Goal: Task Accomplishment & Management: Manage account settings

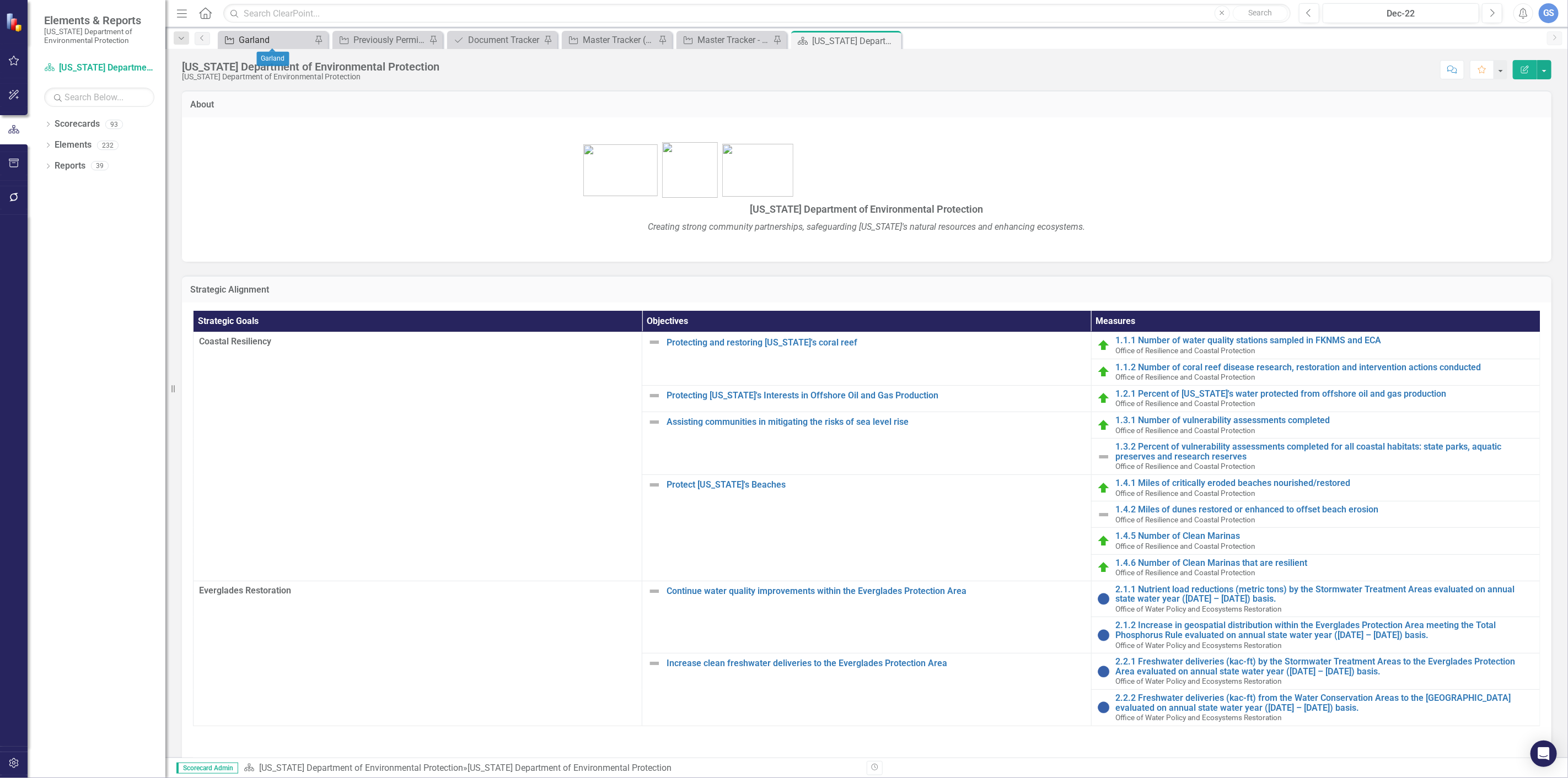
click at [257, 40] on div "Garland" at bounding box center [275, 40] width 73 height 13
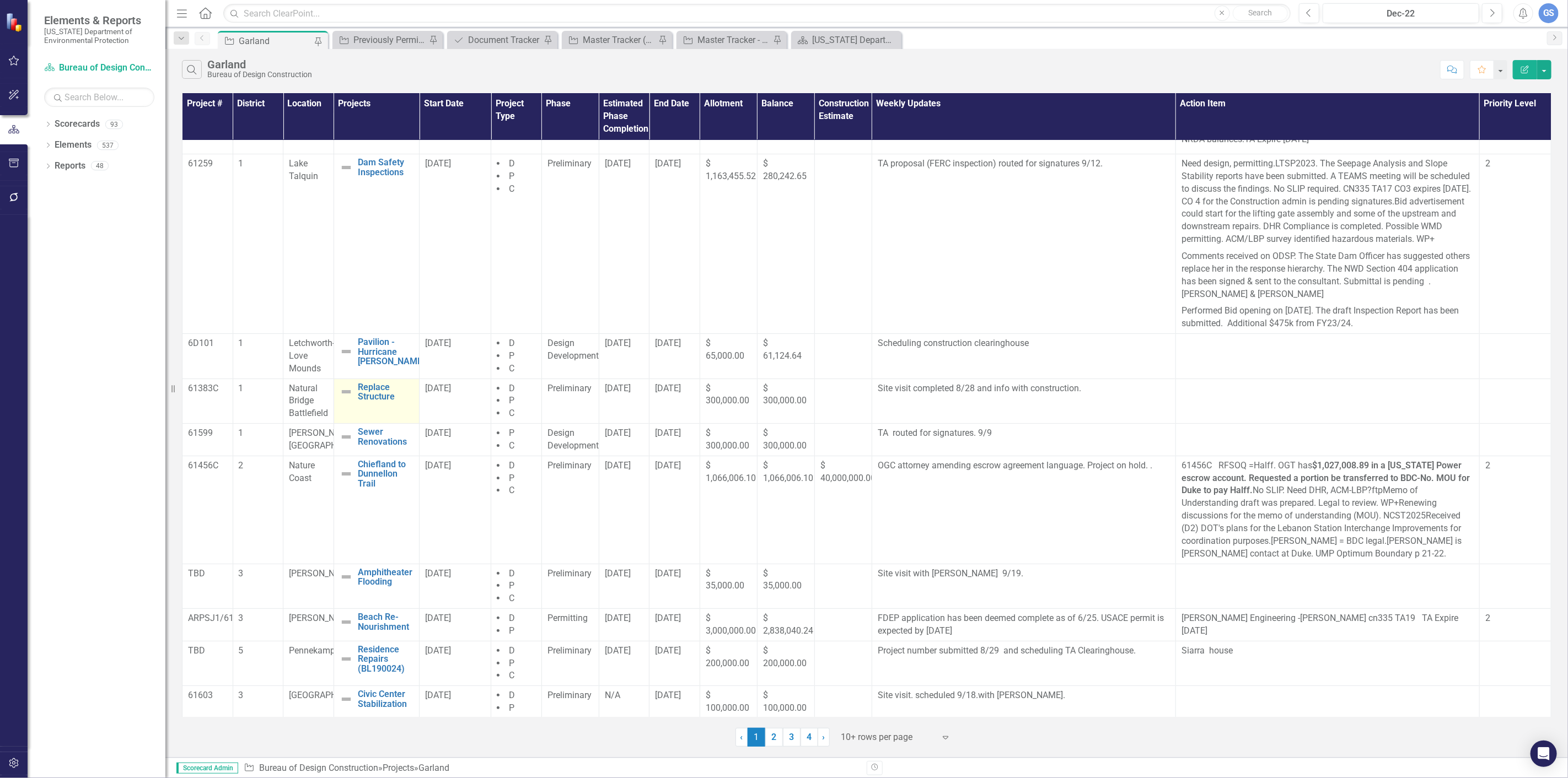
scroll to position [67, 0]
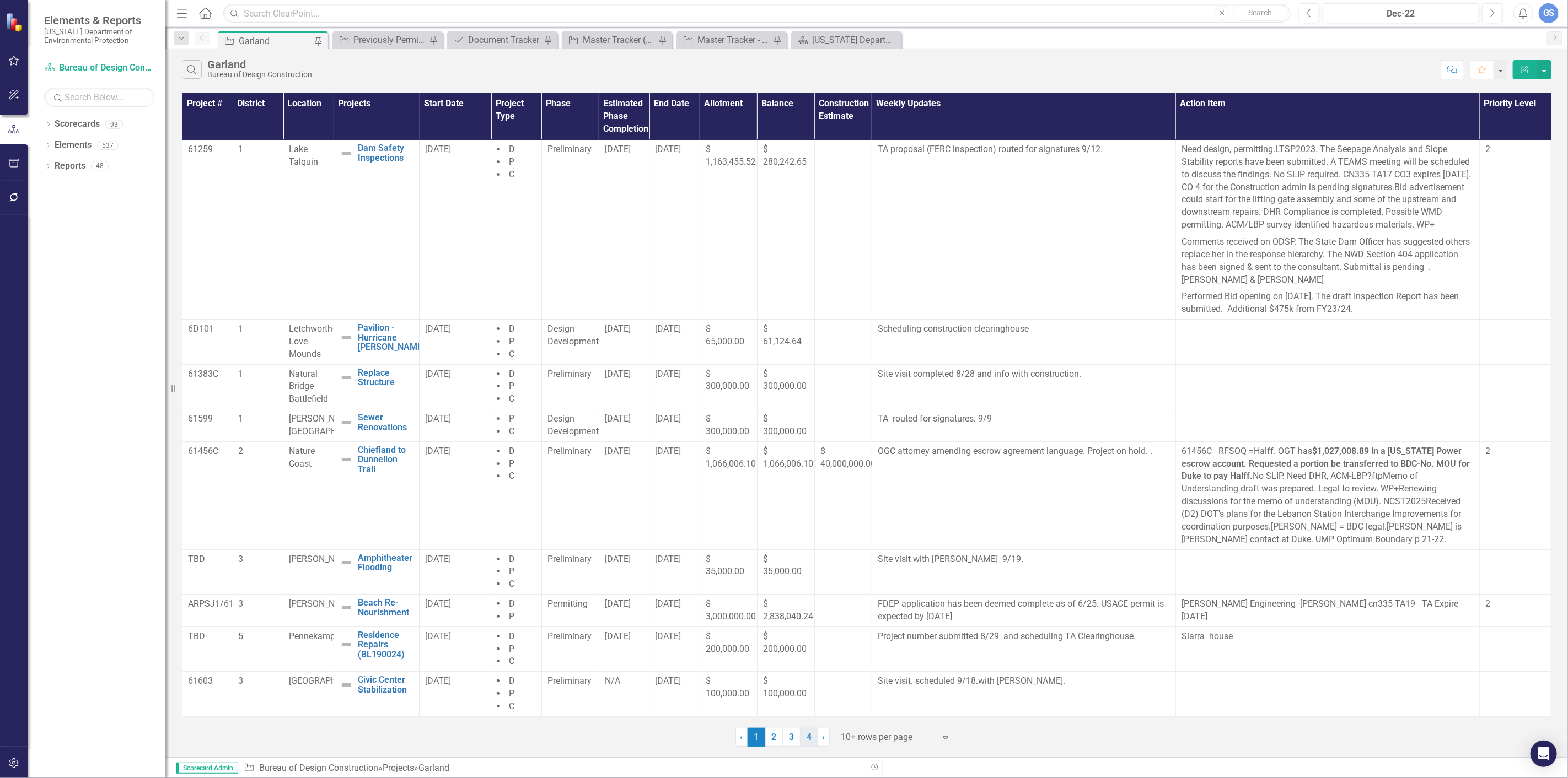
click at [469, 347] on link "4" at bounding box center [809, 737] width 18 height 19
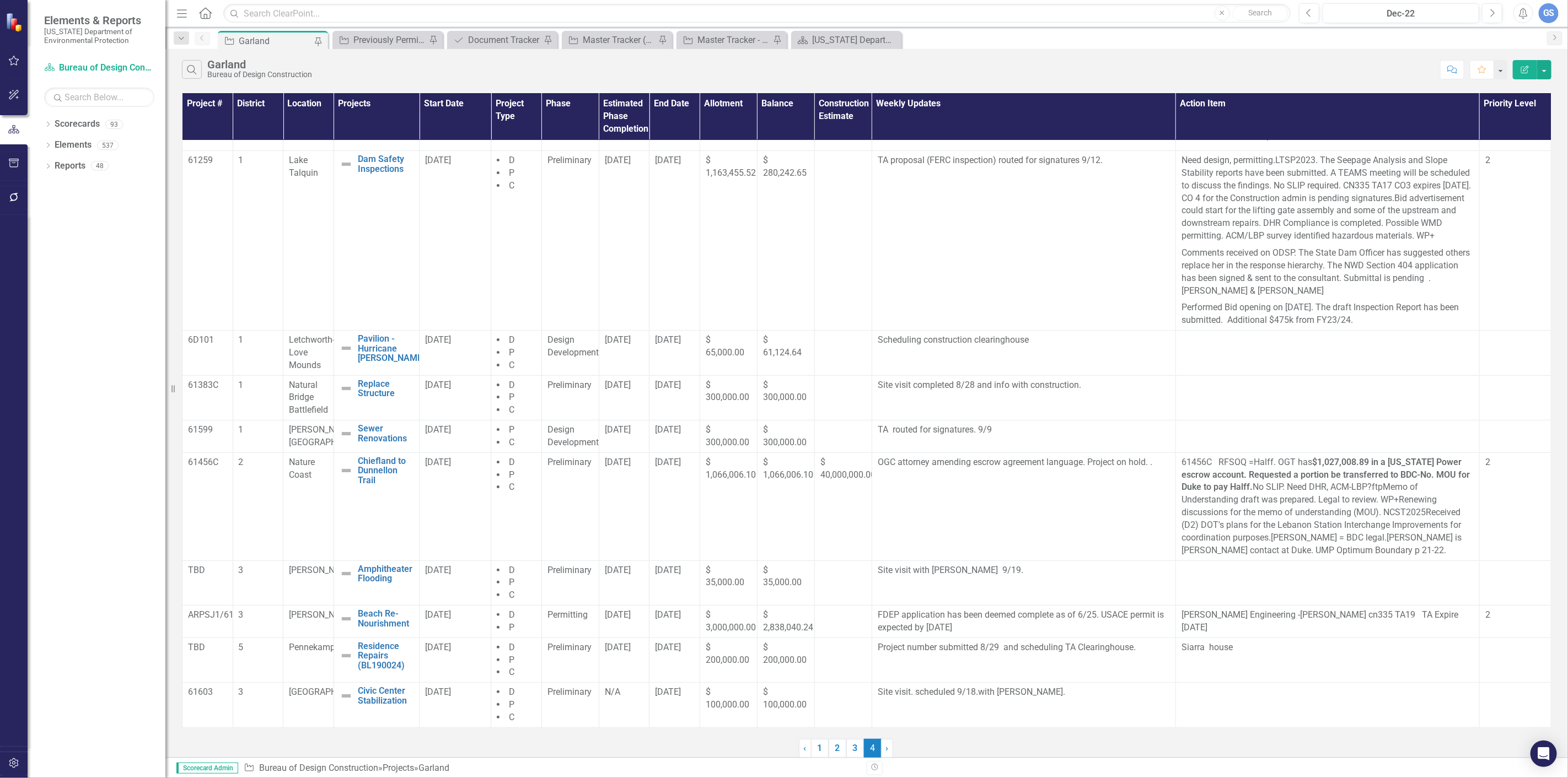
scroll to position [0, 0]
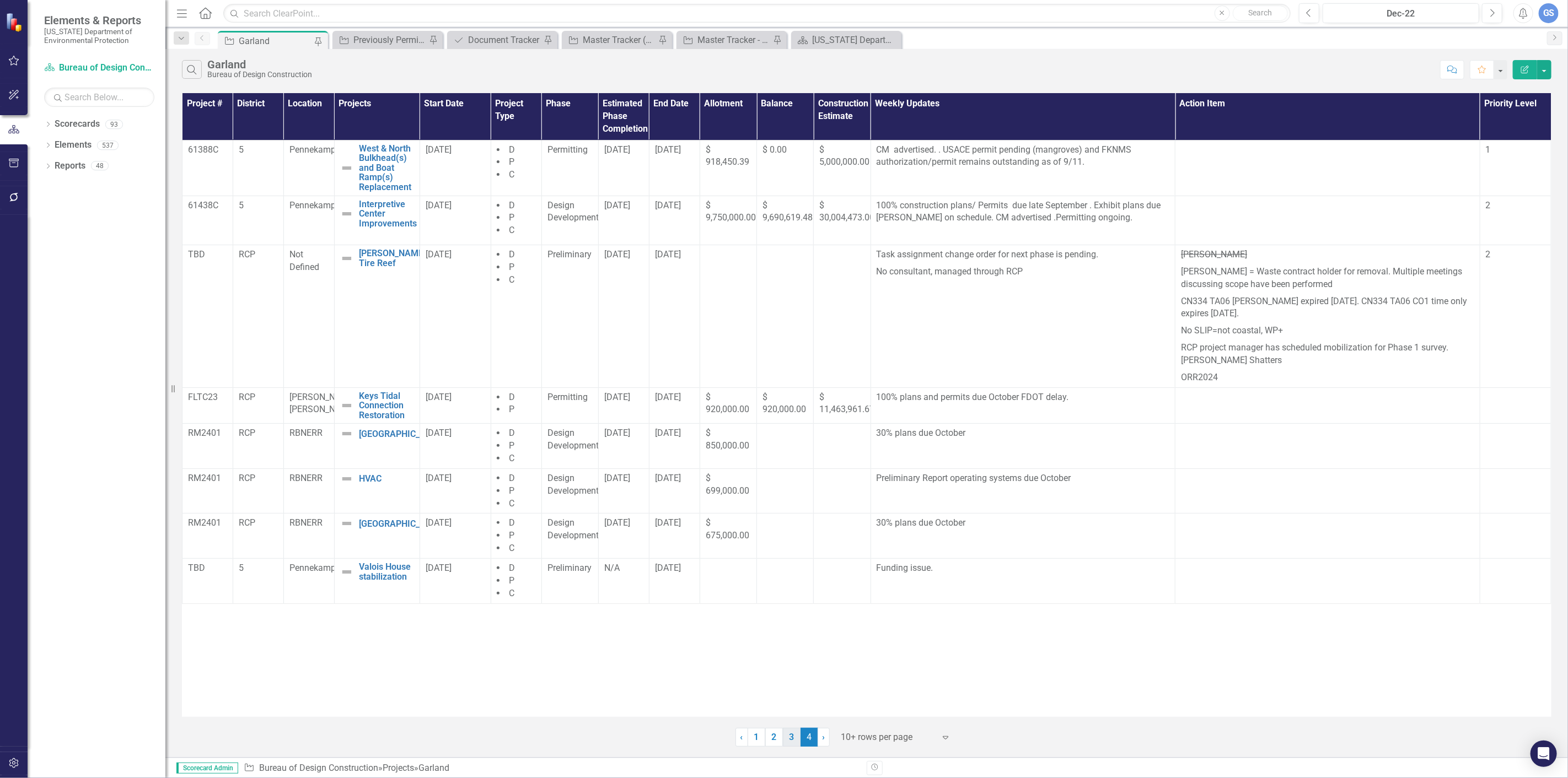
click at [469, 347] on link "3" at bounding box center [791, 737] width 18 height 19
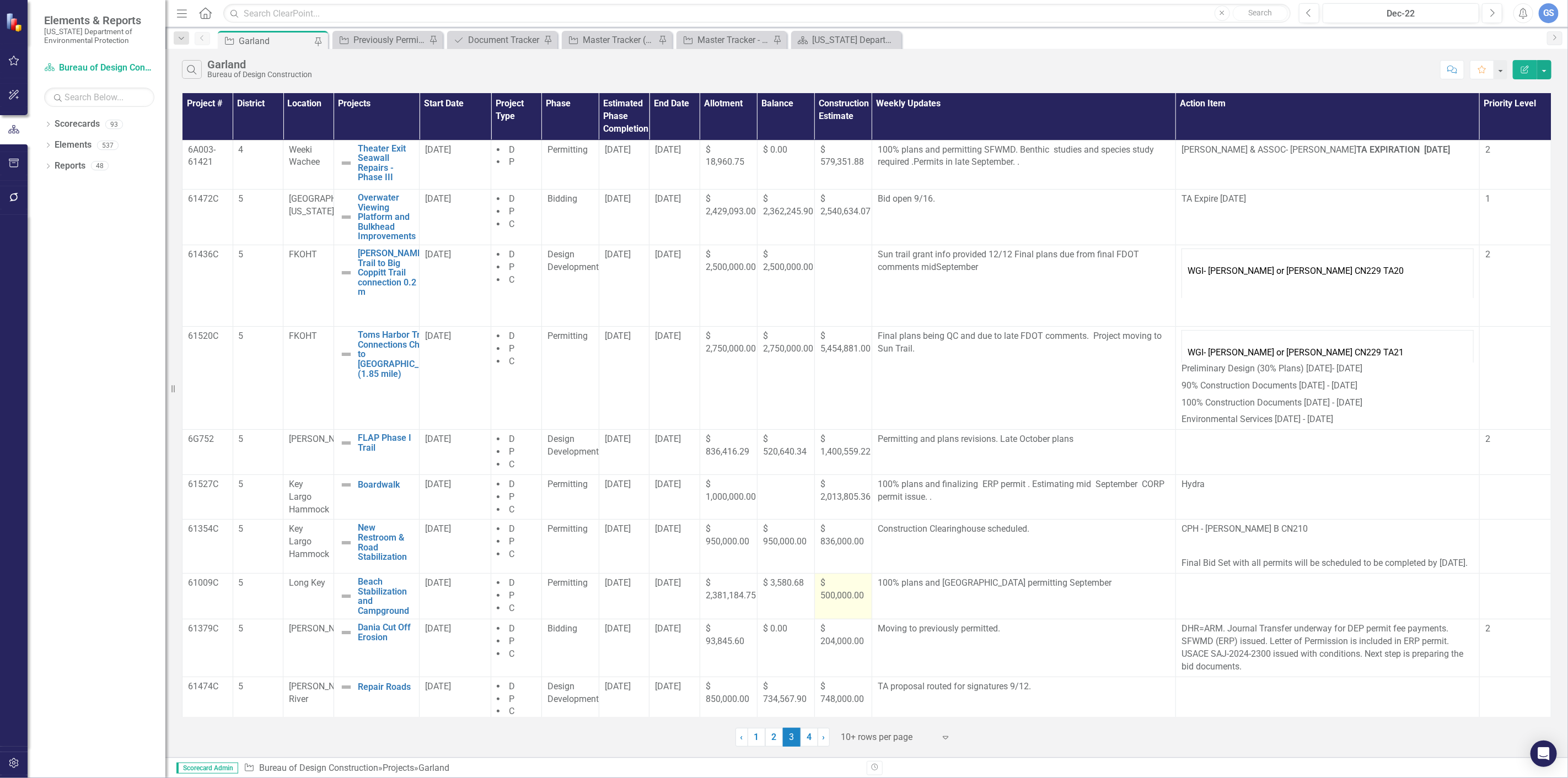
click at [469, 347] on span "$ 500,000.00" at bounding box center [842, 589] width 44 height 23
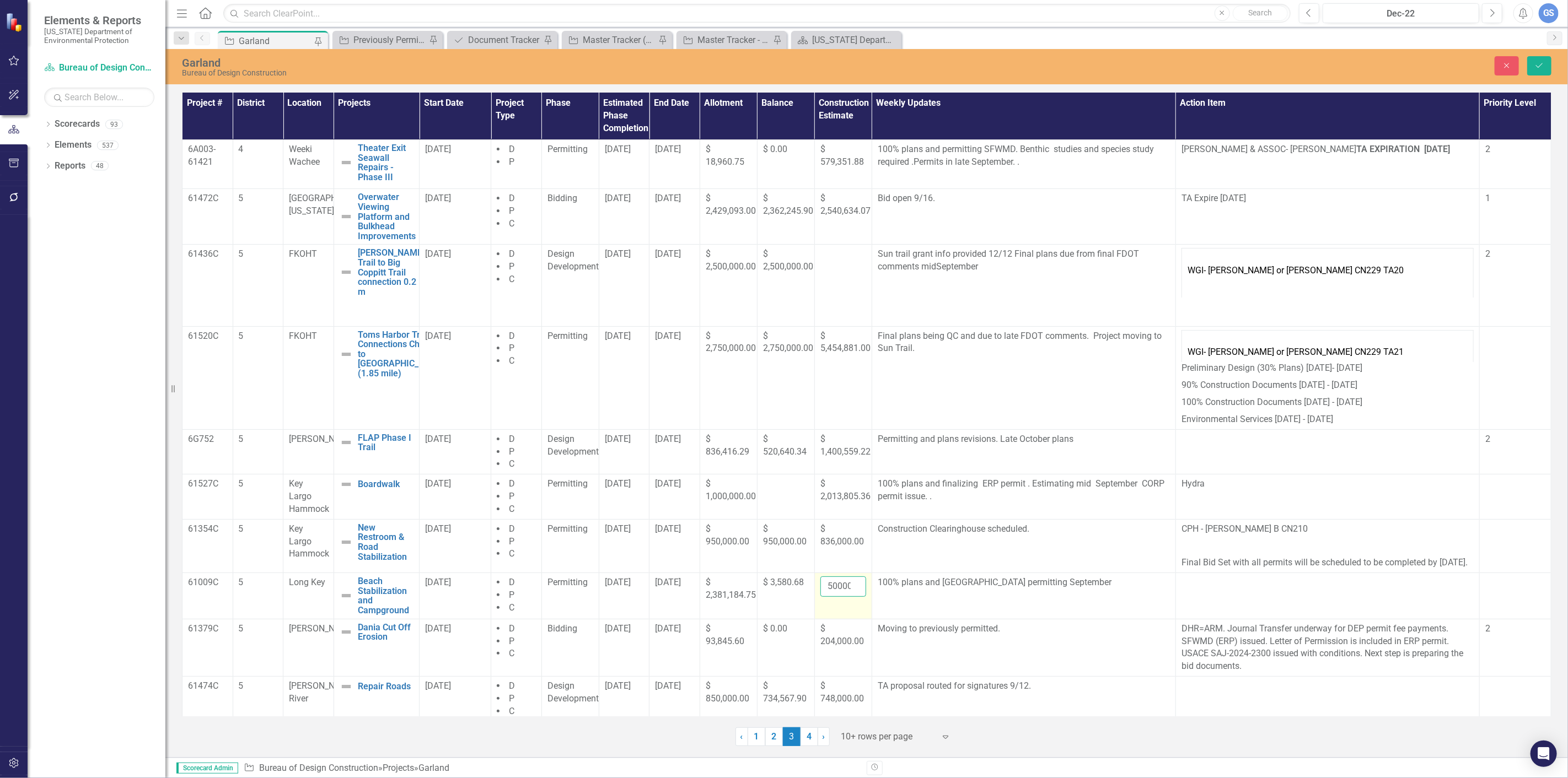
click at [469, 347] on input "500000" at bounding box center [843, 586] width 46 height 20
click at [469, 347] on input "00" at bounding box center [843, 586] width 46 height 20
type input "0"
type input "1045462.00"
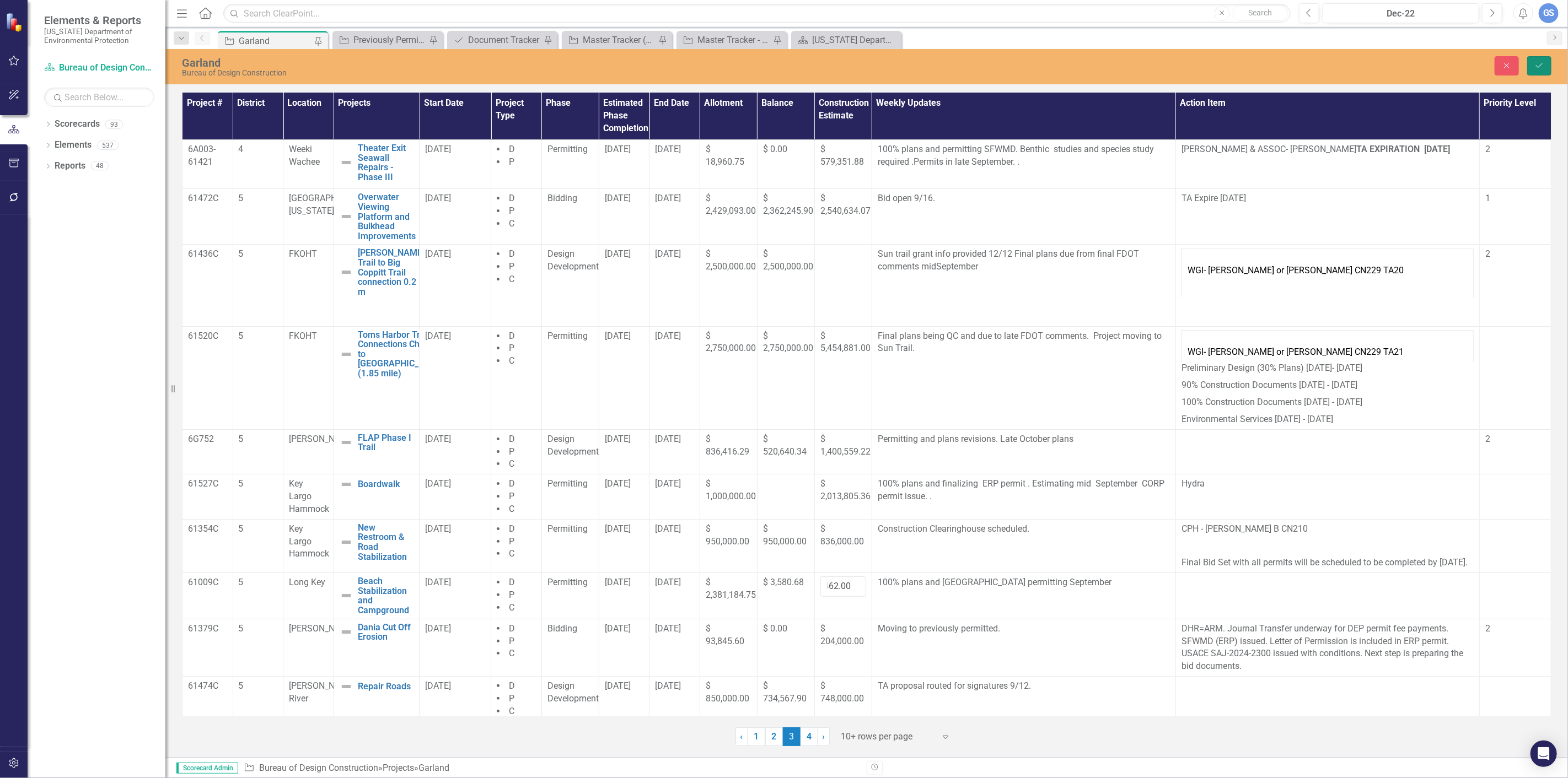
scroll to position [0, 0]
click at [469, 59] on button "Save" at bounding box center [1540, 66] width 25 height 19
